Goal: Information Seeking & Learning: Learn about a topic

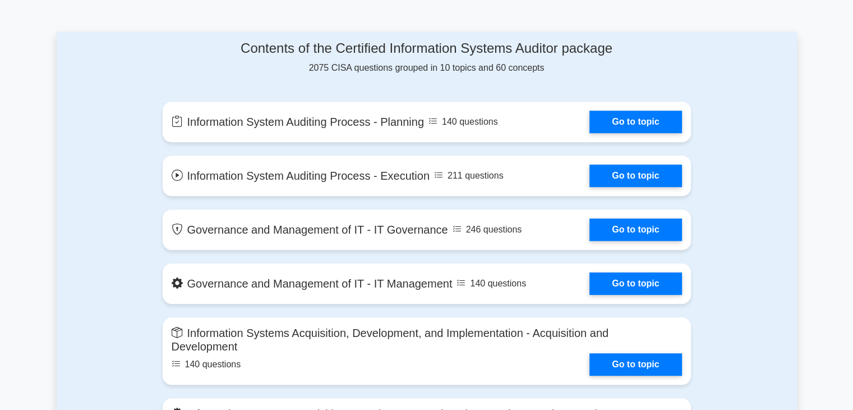
scroll to position [565, 0]
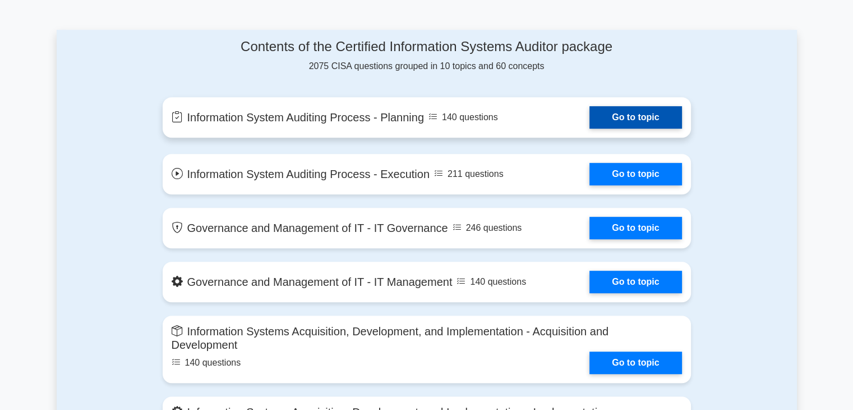
click at [590, 123] on link "Go to topic" at bounding box center [636, 117] width 92 height 22
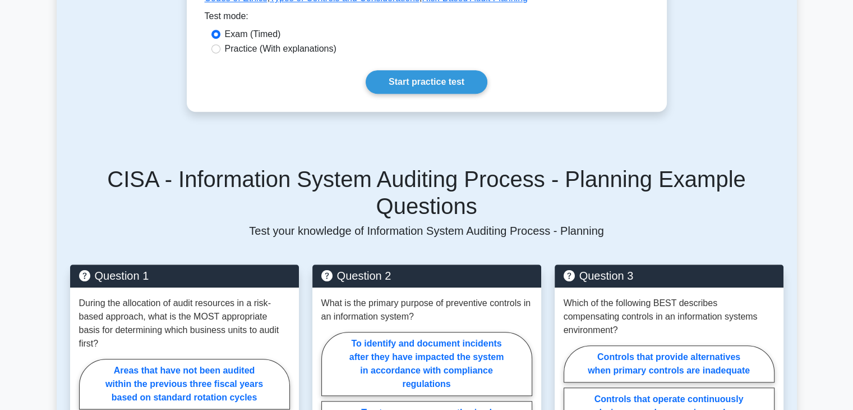
scroll to position [597, 0]
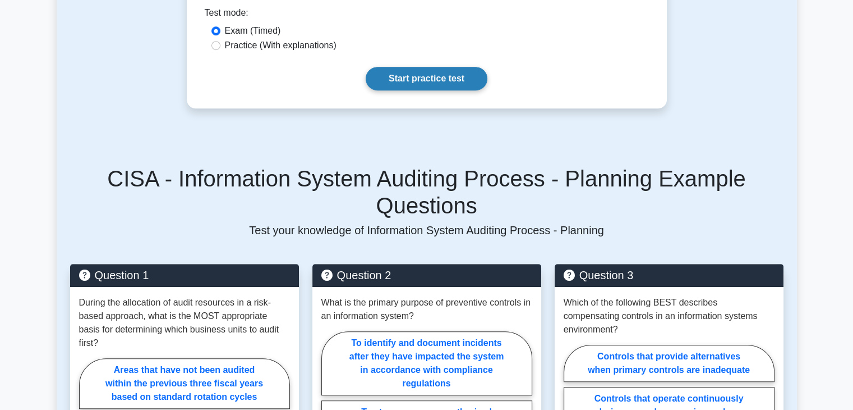
click at [417, 82] on link "Start practice test" at bounding box center [427, 79] width 122 height 24
